Goal: Check status: Check status

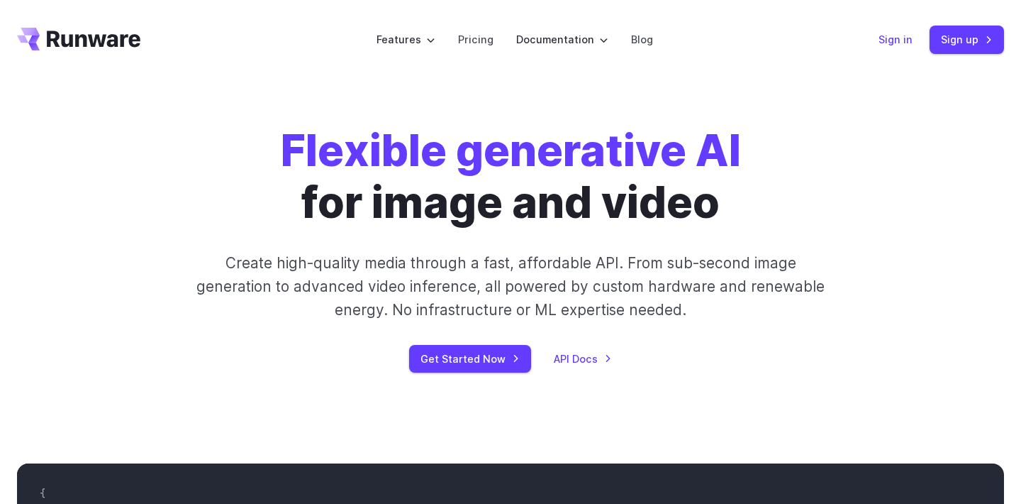
click at [898, 44] on link "Sign in" at bounding box center [896, 39] width 34 height 16
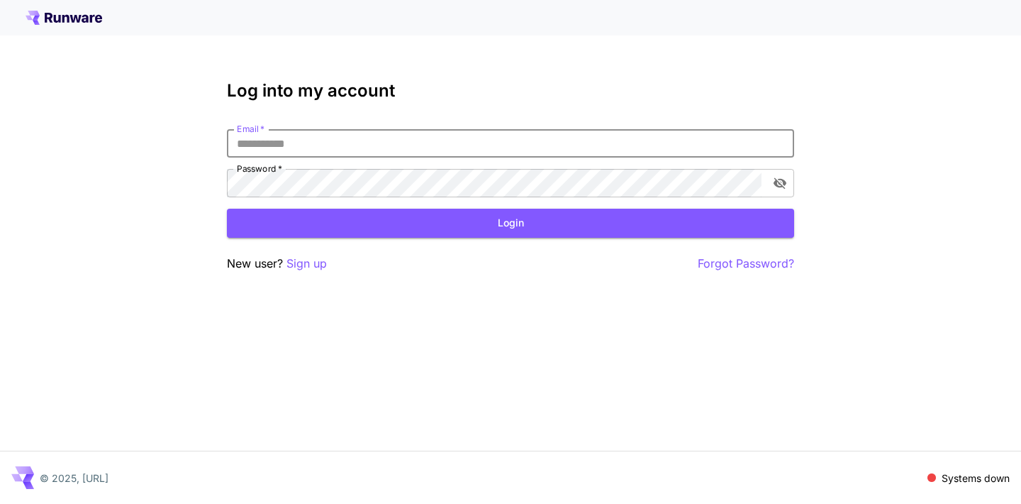
type input "**********"
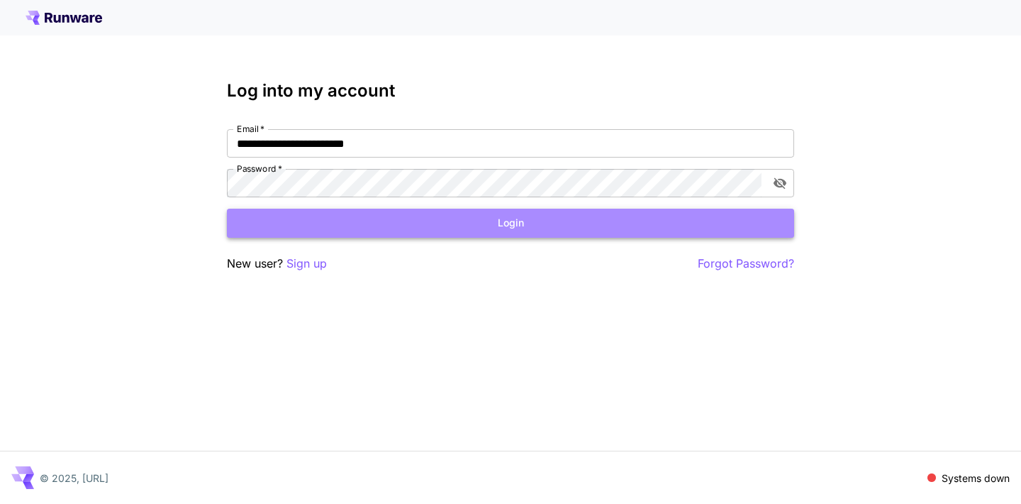
click at [436, 216] on button "Login" at bounding box center [510, 223] width 567 height 29
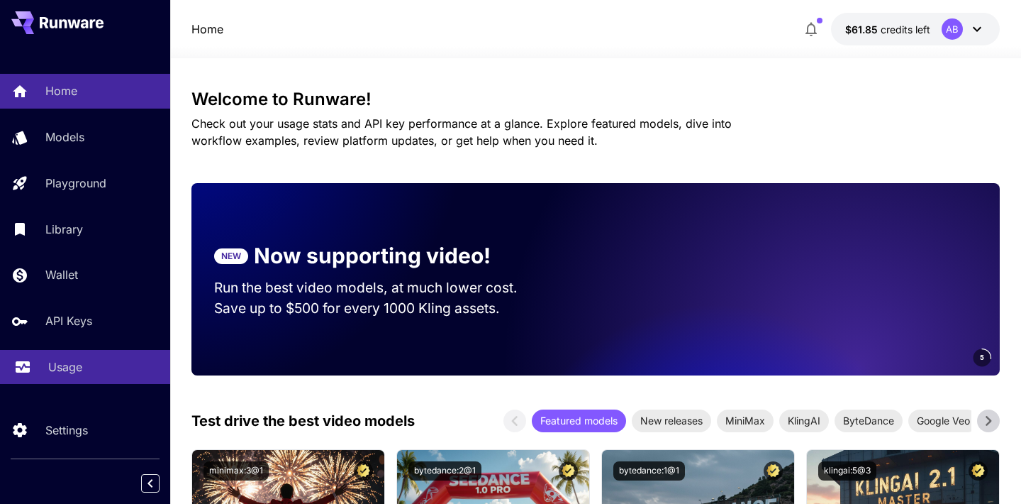
click at [99, 365] on div "Usage" at bounding box center [103, 366] width 111 height 17
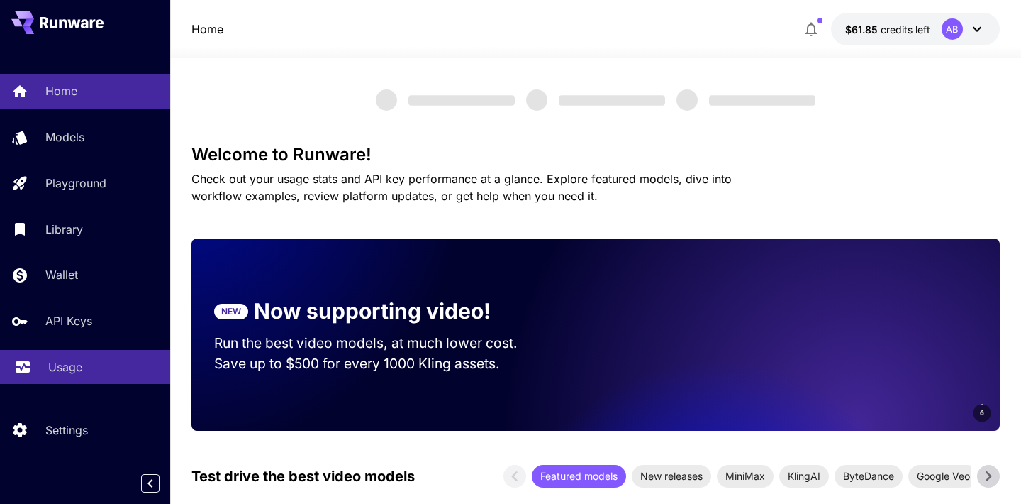
click at [65, 361] on p "Usage" at bounding box center [65, 366] width 34 height 17
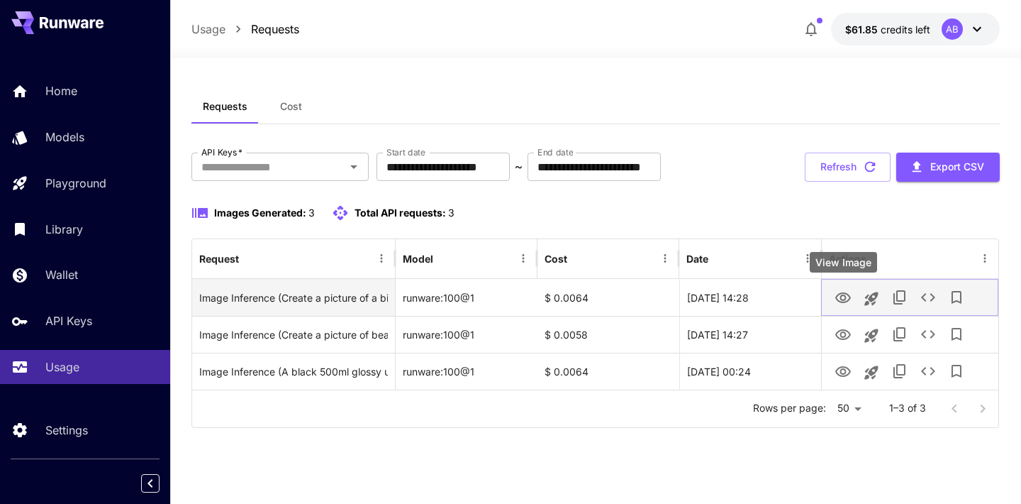
click at [843, 299] on icon "View Image" at bounding box center [844, 297] width 16 height 11
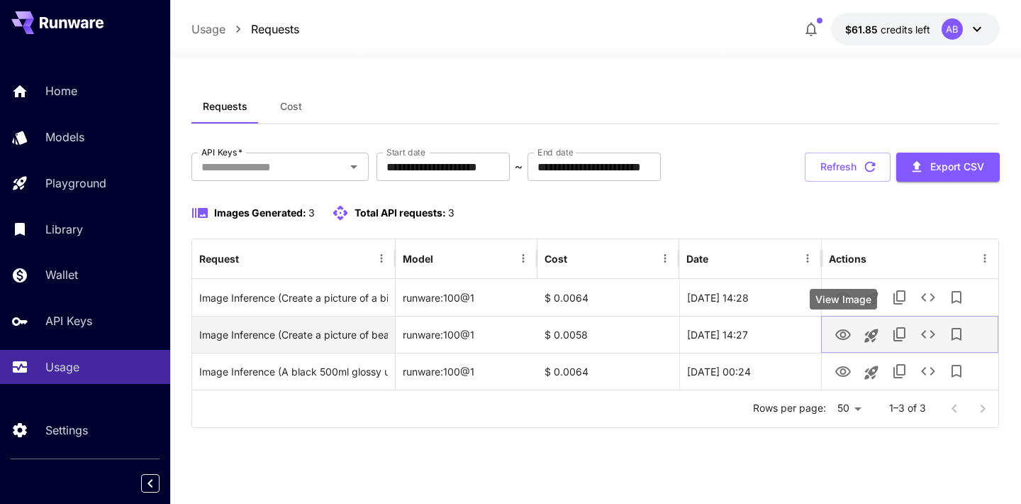
click at [838, 332] on icon "View Image" at bounding box center [843, 334] width 17 height 17
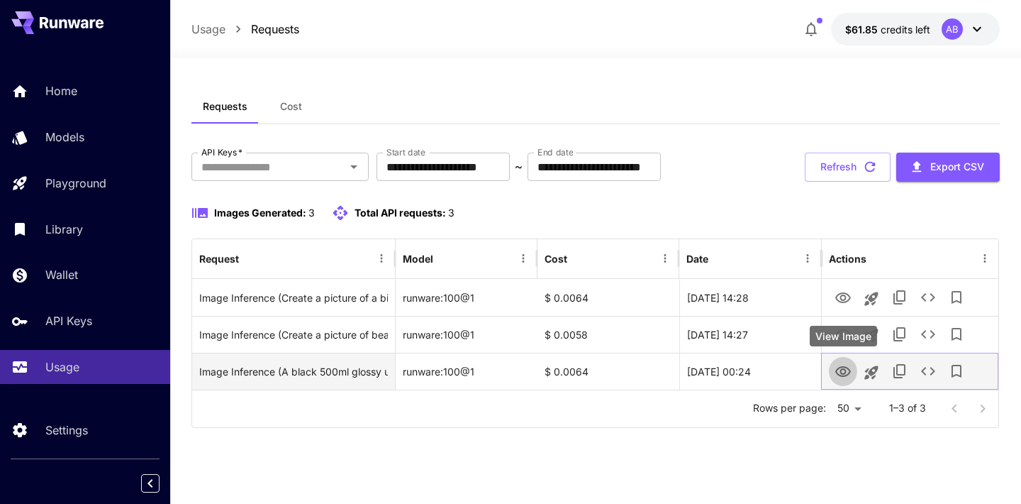
click at [848, 376] on icon "View Image" at bounding box center [843, 371] width 17 height 17
